Goal: Task Accomplishment & Management: Complete application form

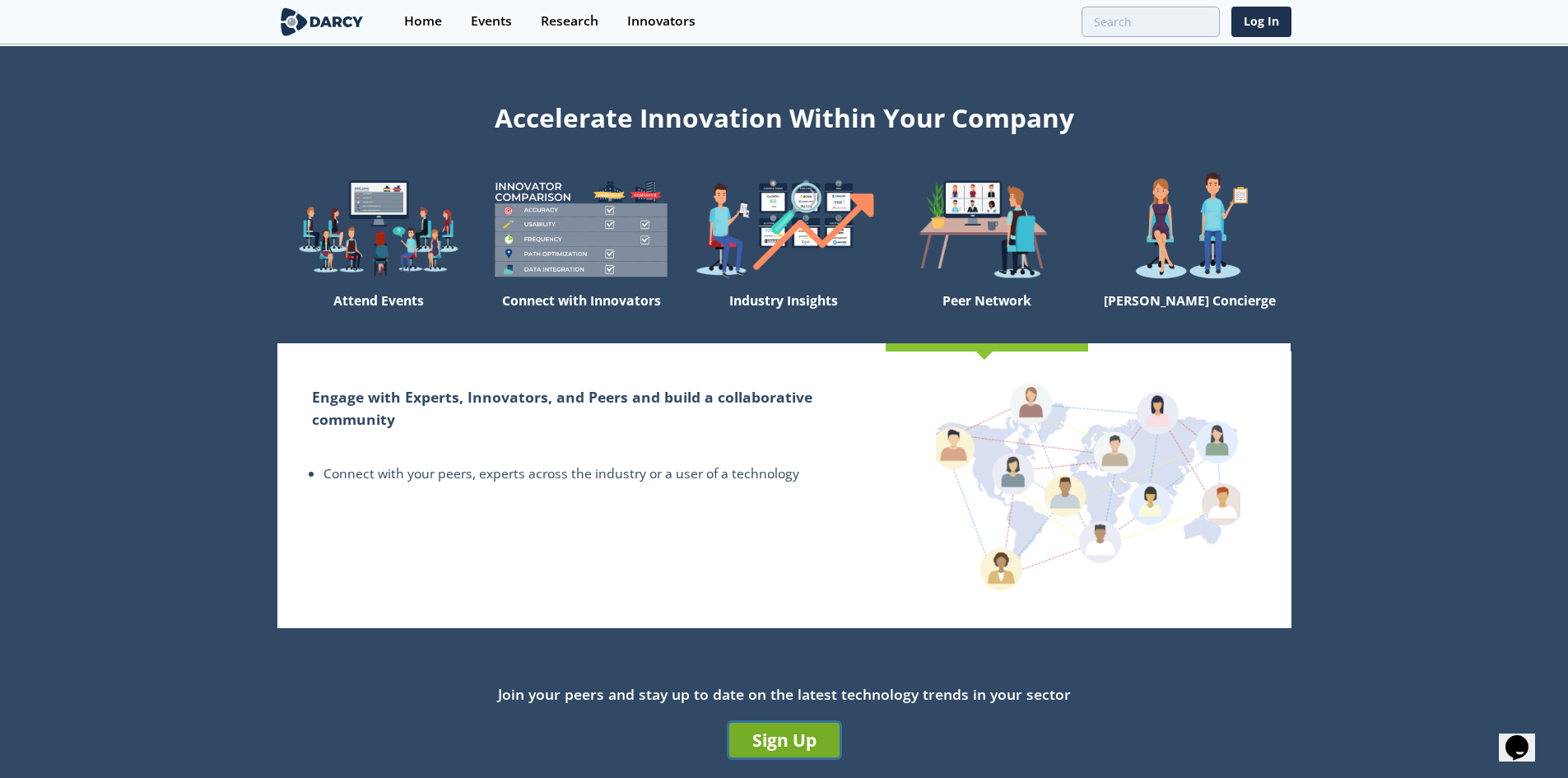
click at [819, 734] on link "Sign Up" at bounding box center [784, 739] width 111 height 35
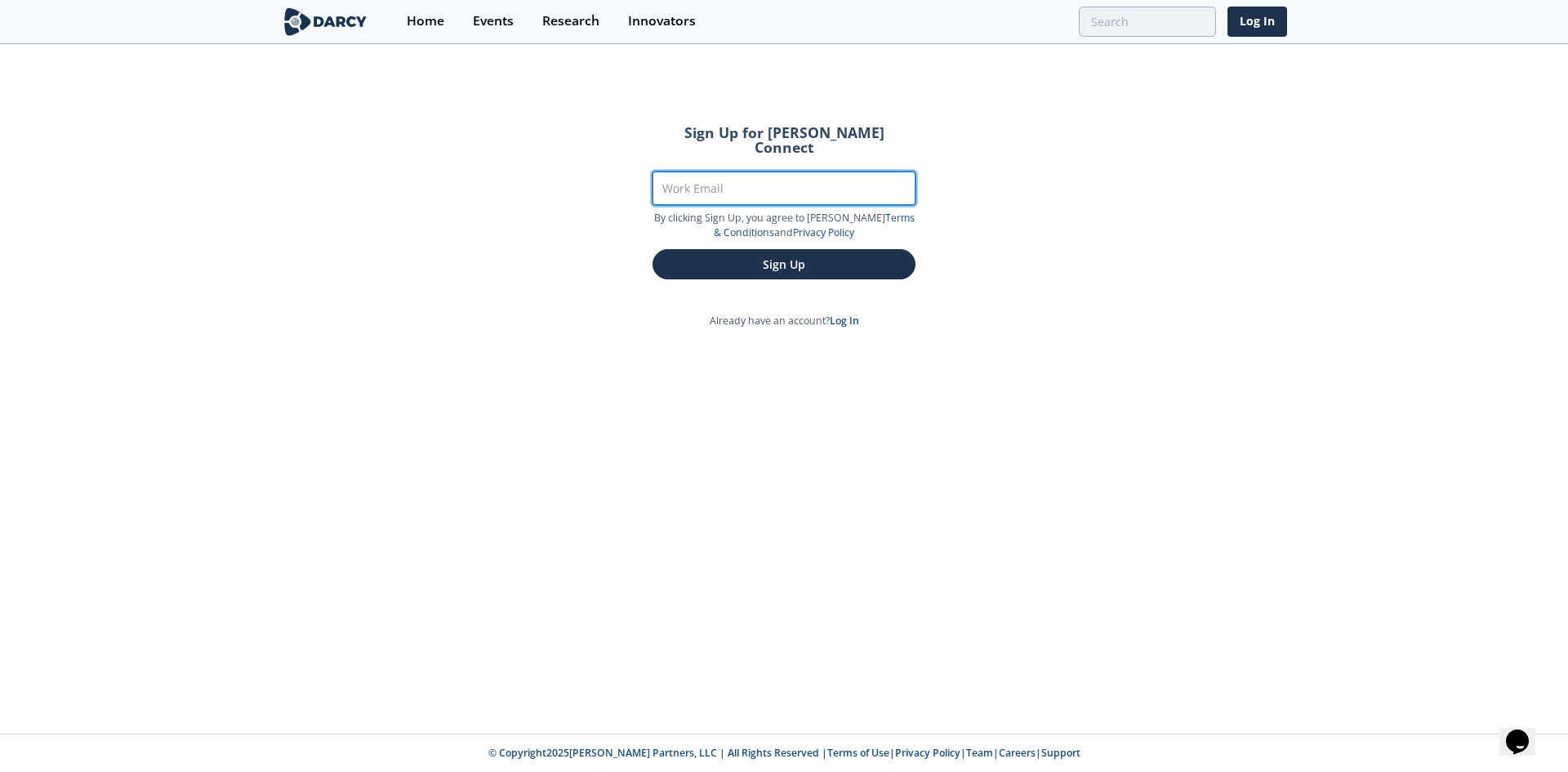
click at [860, 172] on input "Work Email" at bounding box center [784, 189] width 263 height 34
type input "[PERSON_NAME][EMAIL_ADDRESS][DOMAIN_NAME]"
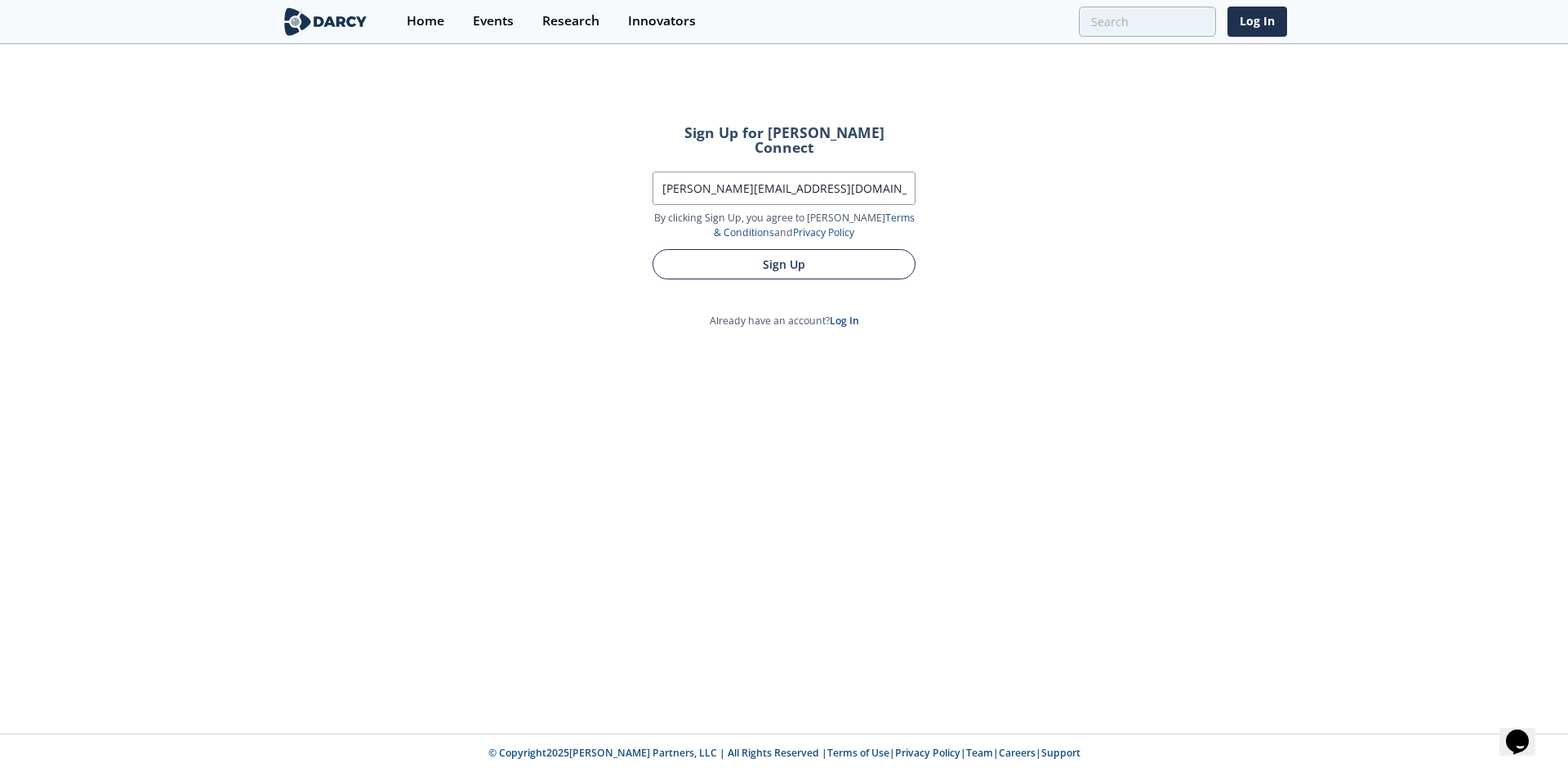
click at [824, 252] on button "Sign Up" at bounding box center [784, 264] width 263 height 30
click at [886, 260] on button "Sign Up" at bounding box center [784, 264] width 263 height 30
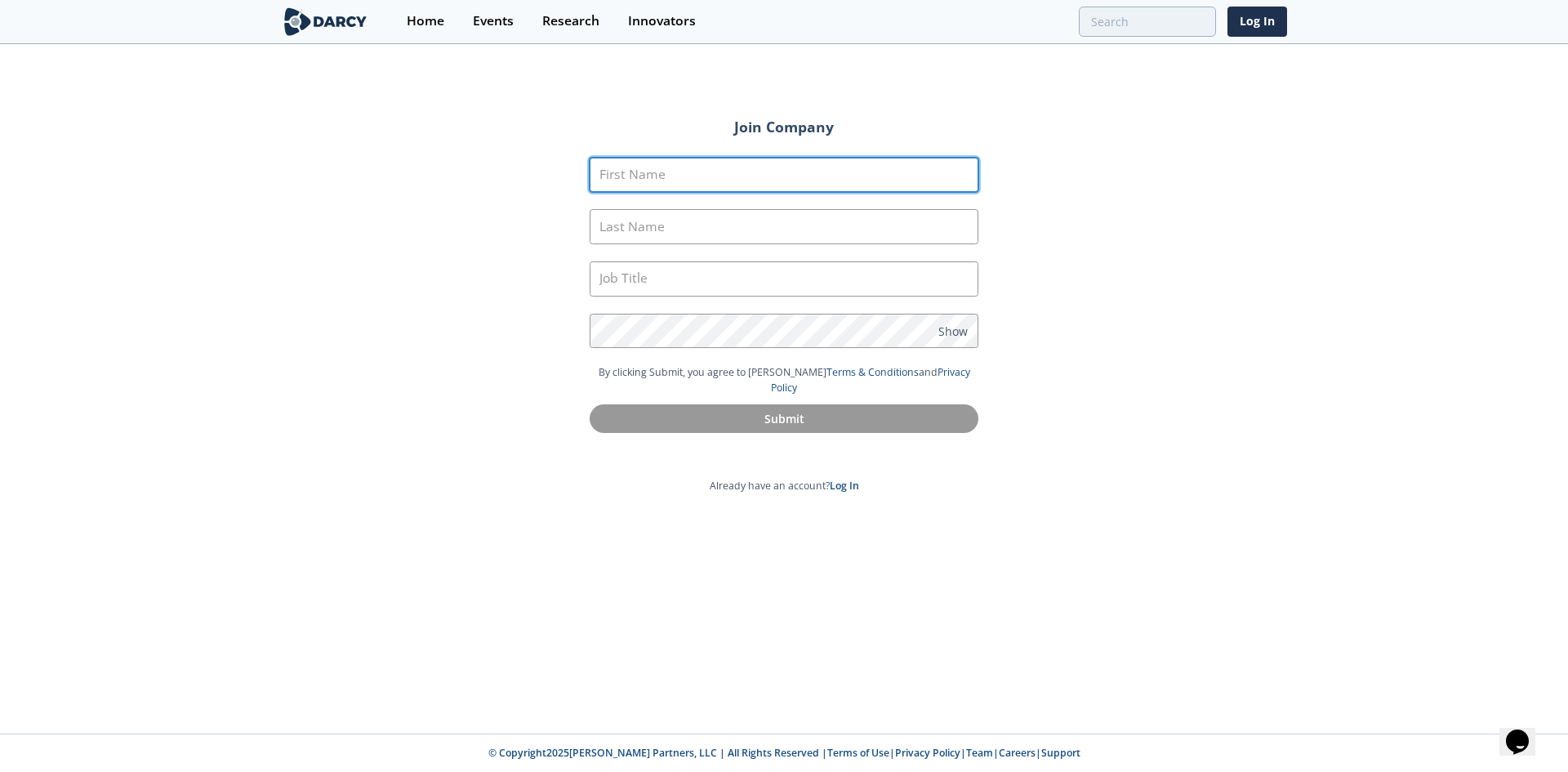
click at [893, 182] on input "First Name" at bounding box center [784, 174] width 388 height 35
type input "[PERSON_NAME]"
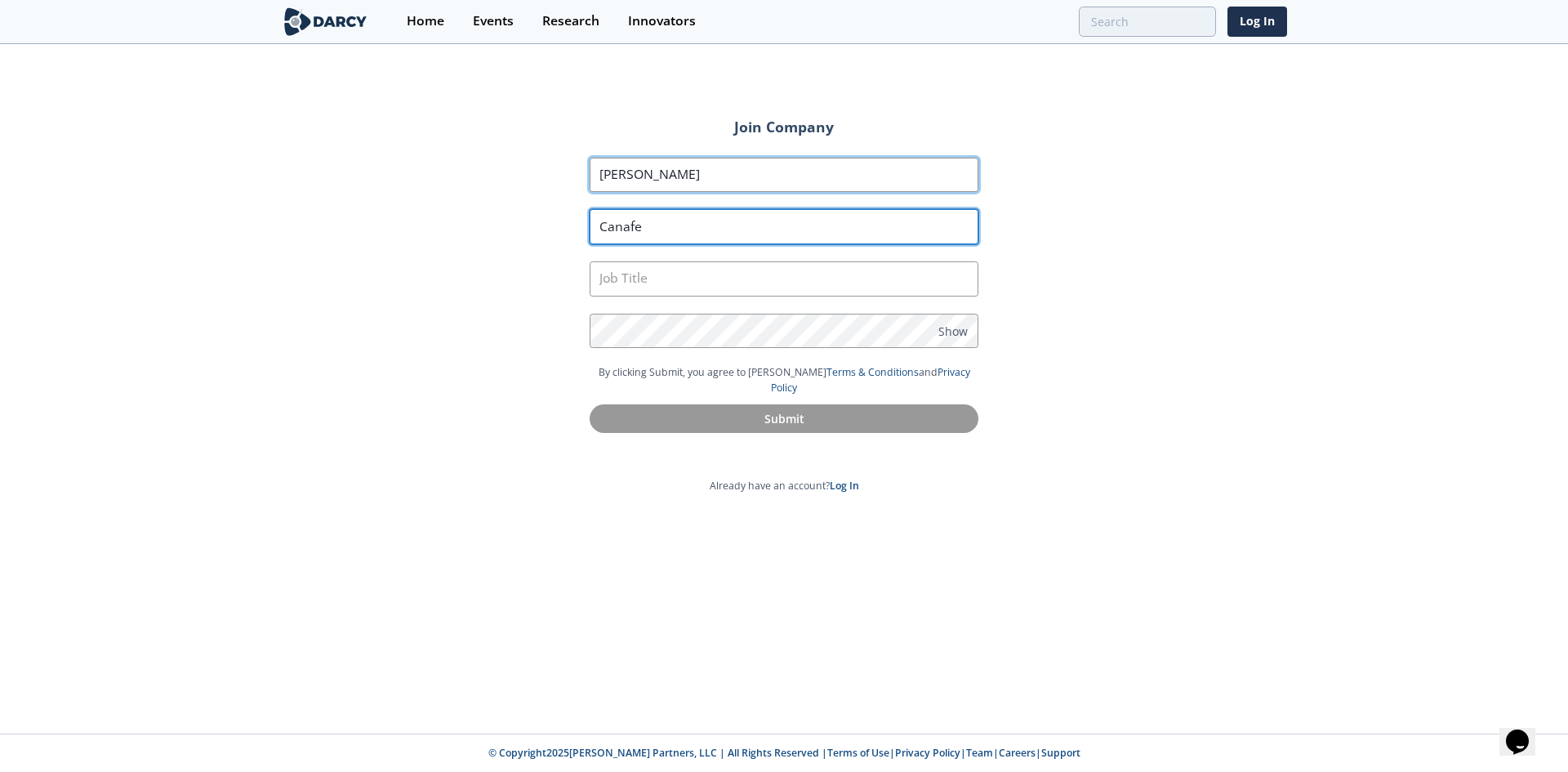
type input "Canafe"
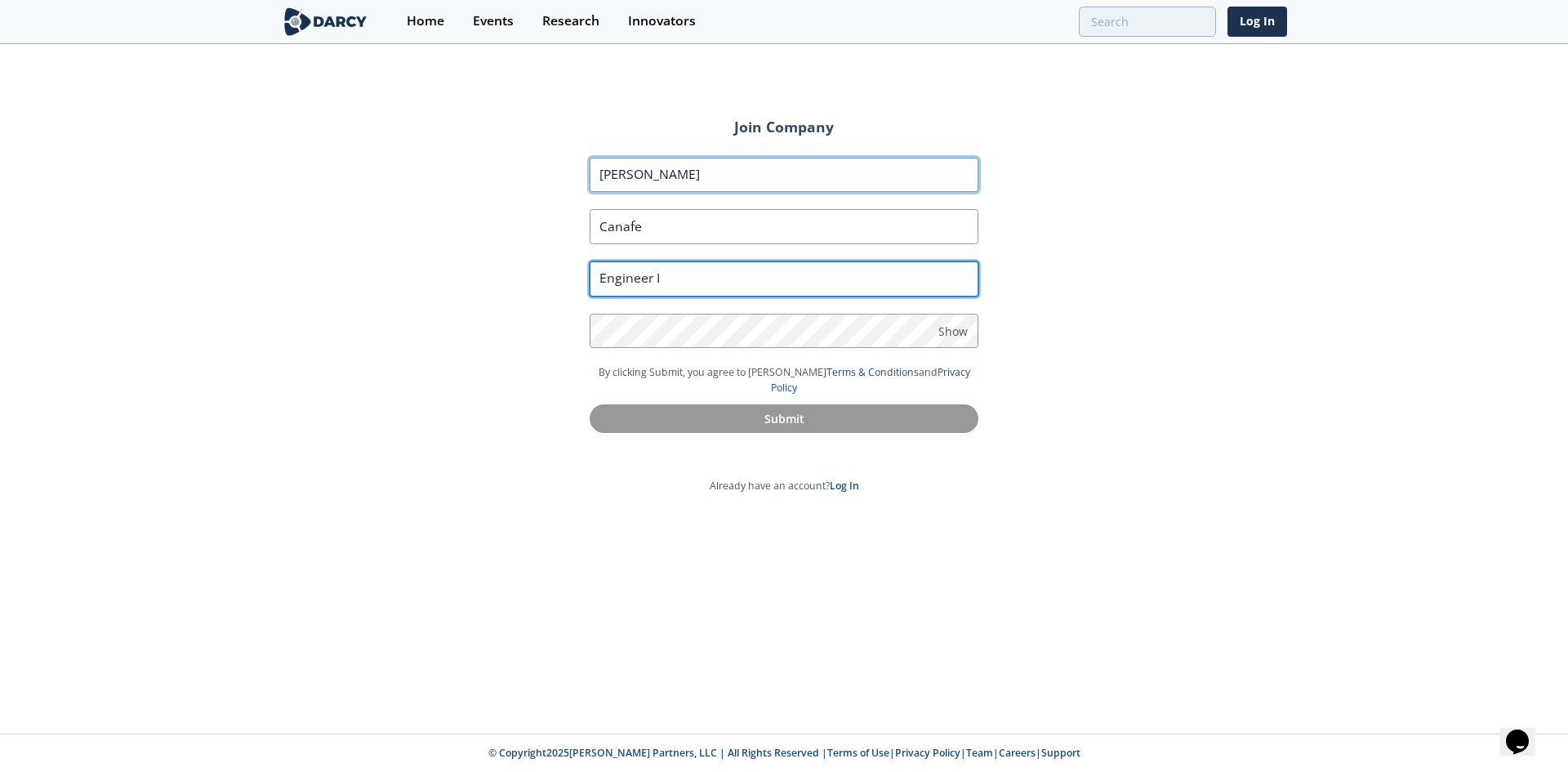
type input "Engineer I"
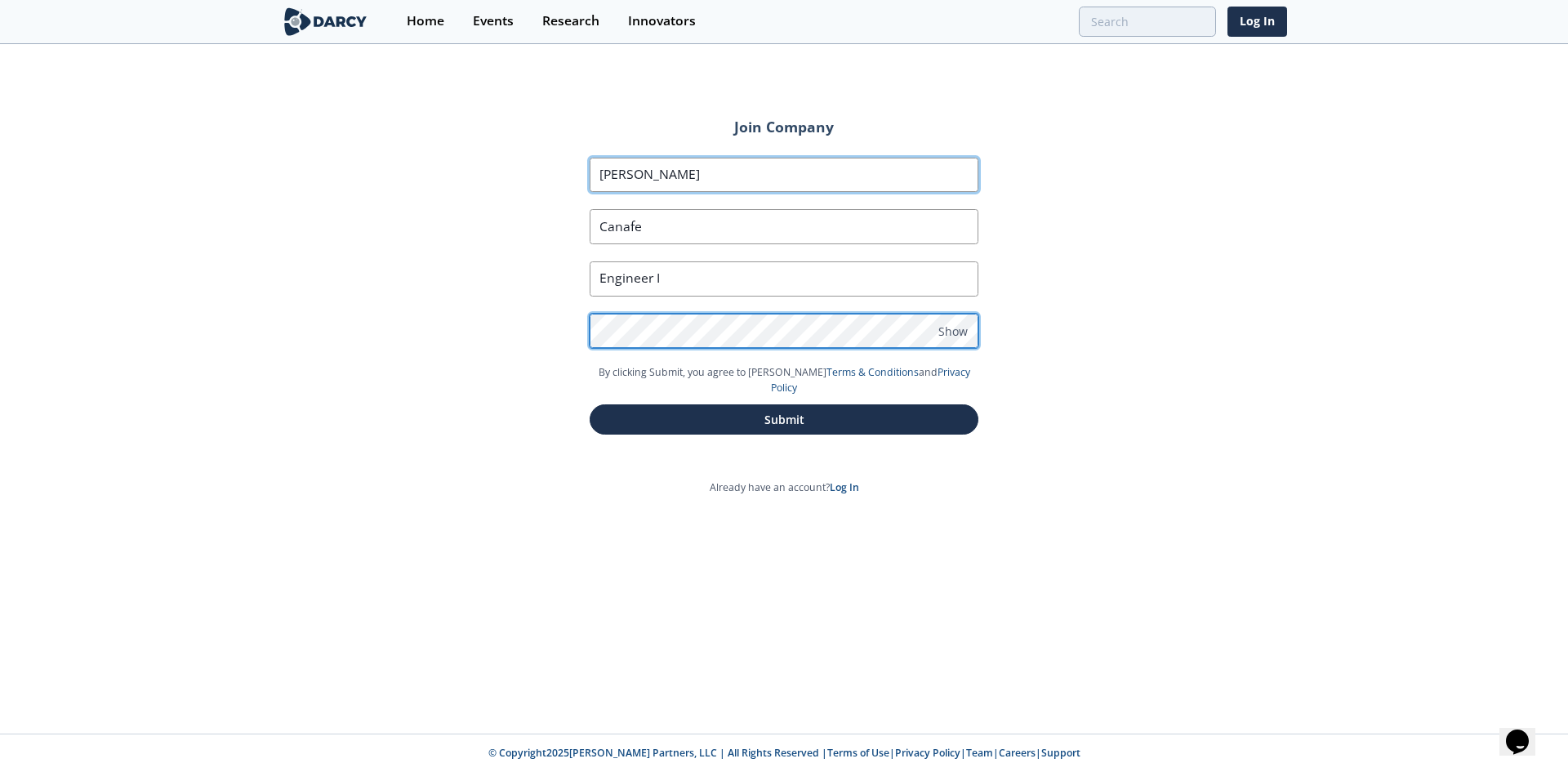
click at [589, 404] on button "Submit" at bounding box center [784, 419] width 388 height 30
